Goal: Check status: Check status

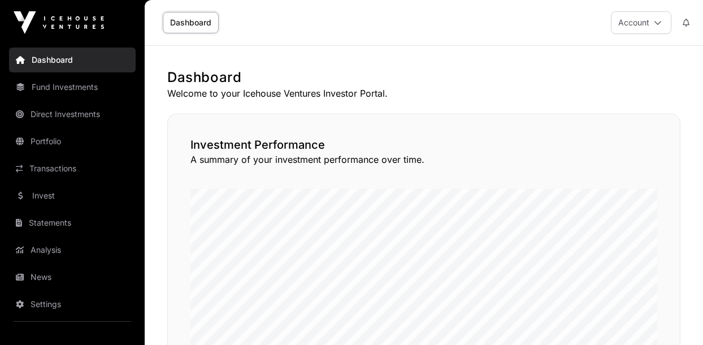
scroll to position [444, 0]
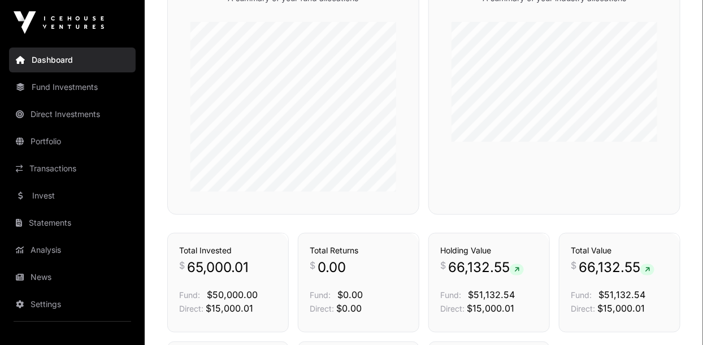
click at [38, 71] on link "Dashboard" at bounding box center [72, 59] width 127 height 25
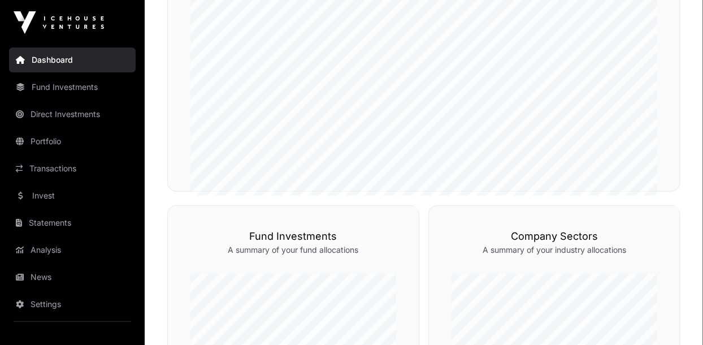
scroll to position [195, 0]
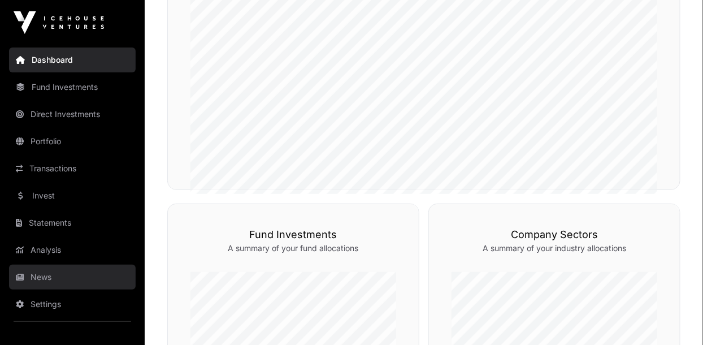
click at [31, 281] on link "News" at bounding box center [72, 277] width 127 height 25
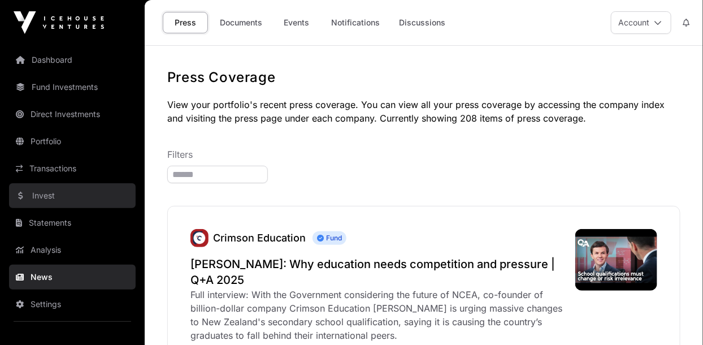
click at [32, 197] on link "Invest" at bounding box center [72, 195] width 127 height 25
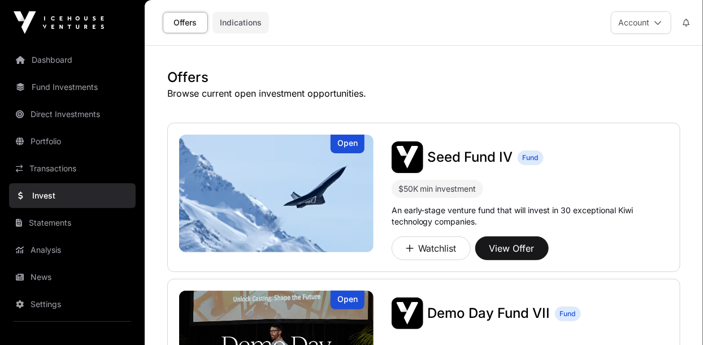
click at [240, 31] on link "Indications" at bounding box center [241, 22] width 57 height 21
click at [236, 27] on link "Indications" at bounding box center [241, 22] width 57 height 21
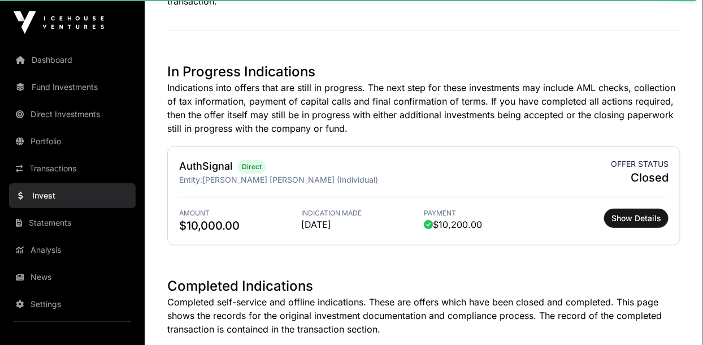
scroll to position [125, 0]
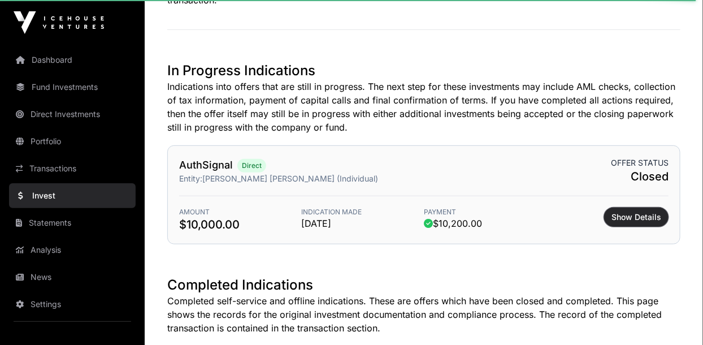
click at [621, 226] on button "Show Details" at bounding box center [636, 217] width 64 height 19
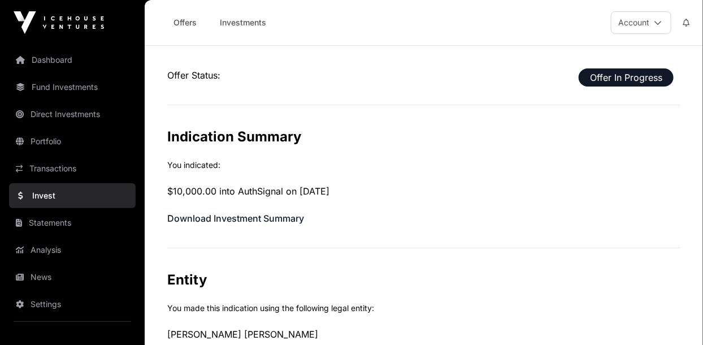
click at [608, 79] on span "Offer In Progress" at bounding box center [626, 77] width 95 height 18
click at [606, 84] on span "Offer In Progress" at bounding box center [626, 77] width 95 height 18
click at [600, 72] on span "Offer In Progress" at bounding box center [626, 77] width 95 height 18
